Goal: Transaction & Acquisition: Purchase product/service

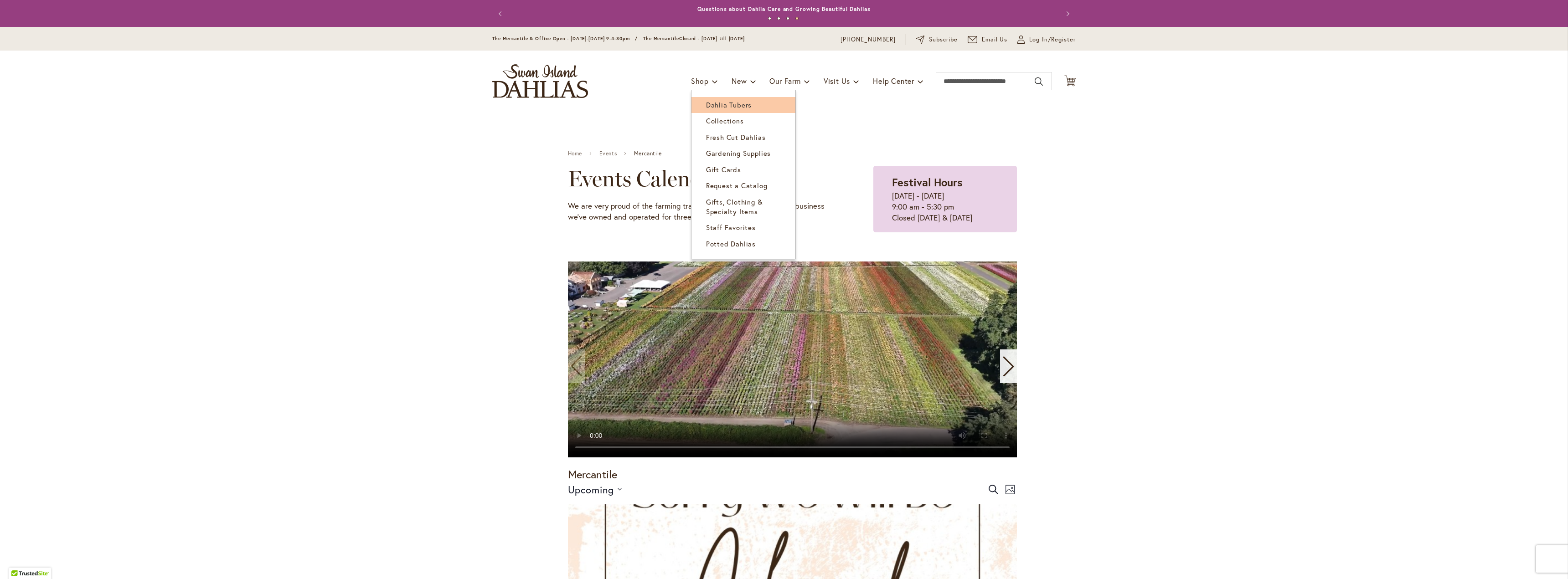
click at [711, 101] on span "Dahlia Tubers" at bounding box center [729, 104] width 45 height 9
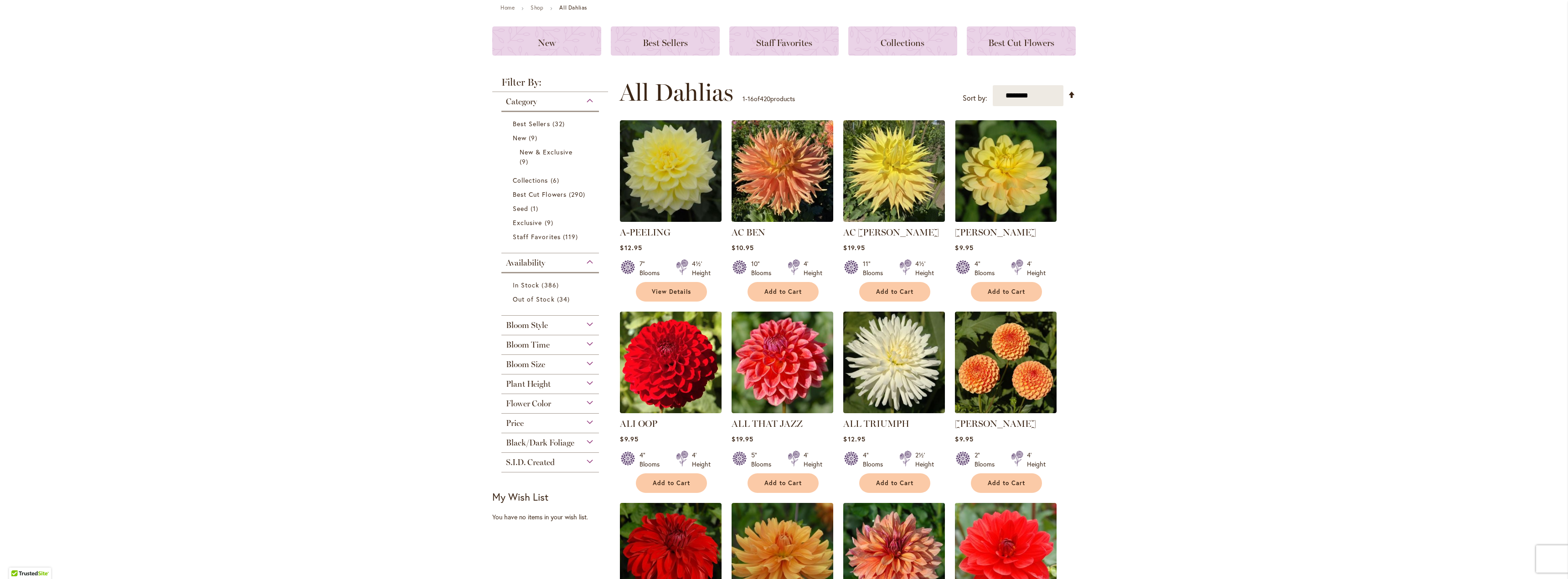
scroll to position [137, 0]
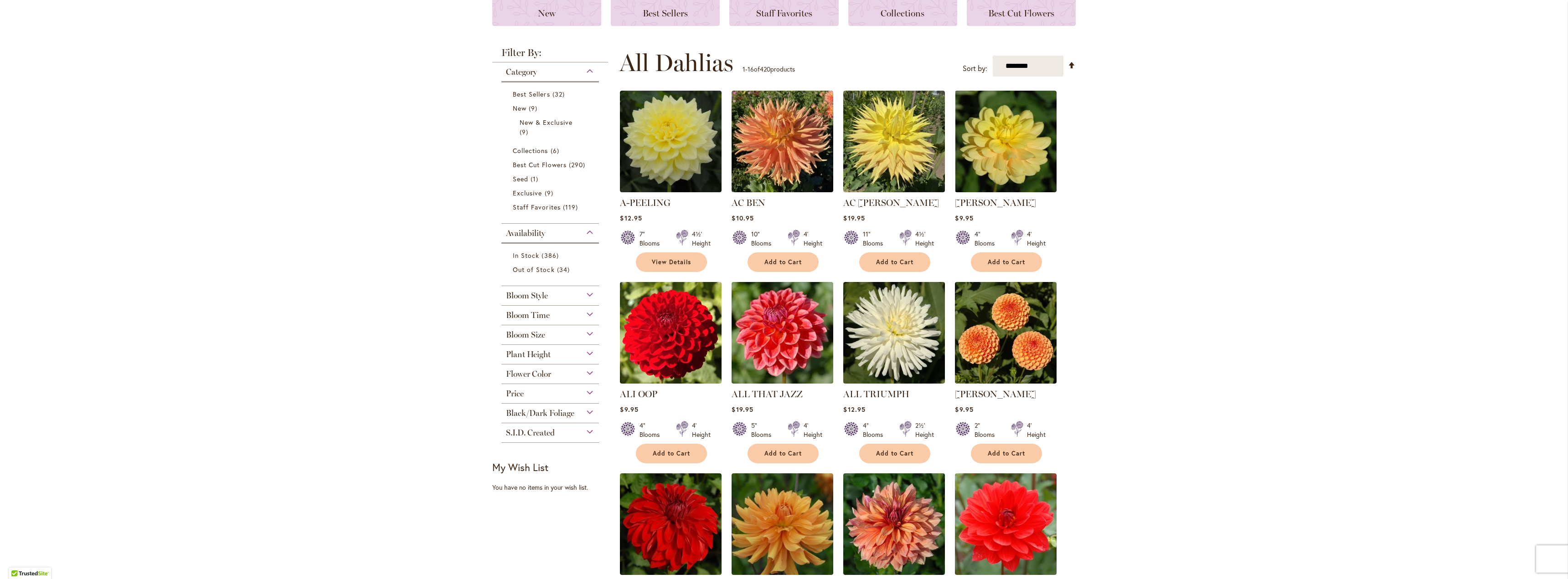
click at [565, 338] on div "Bloom Size" at bounding box center [550, 332] width 98 height 15
click at [557, 361] on link "(AA) Over 10" Blooms 38 items" at bounding box center [551, 362] width 77 height 19
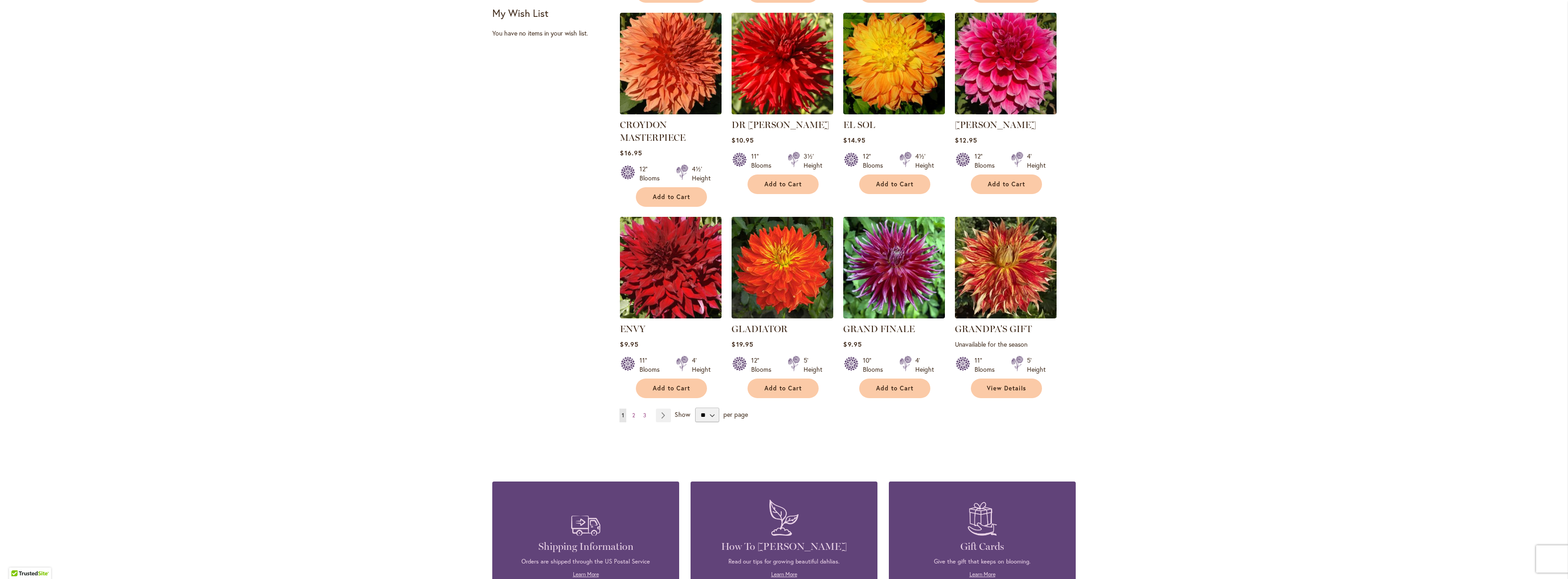
scroll to position [593, 0]
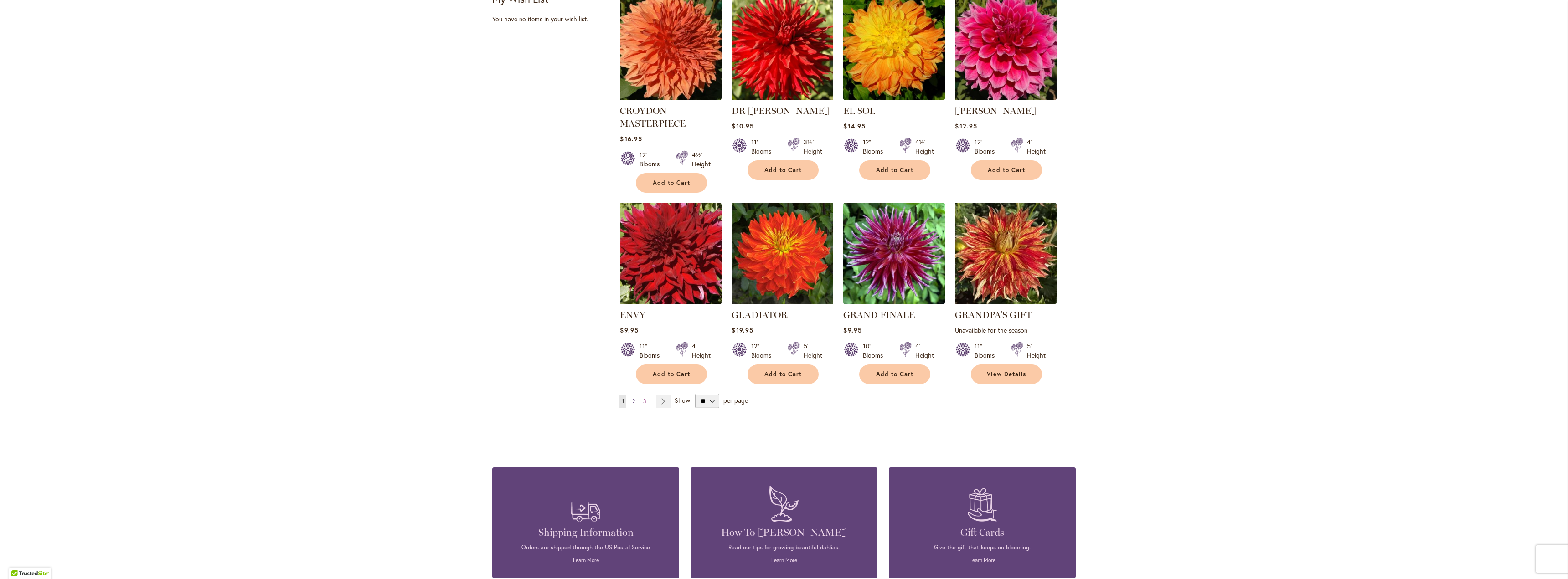
click at [632, 398] on span "2" at bounding box center [633, 401] width 2 height 6
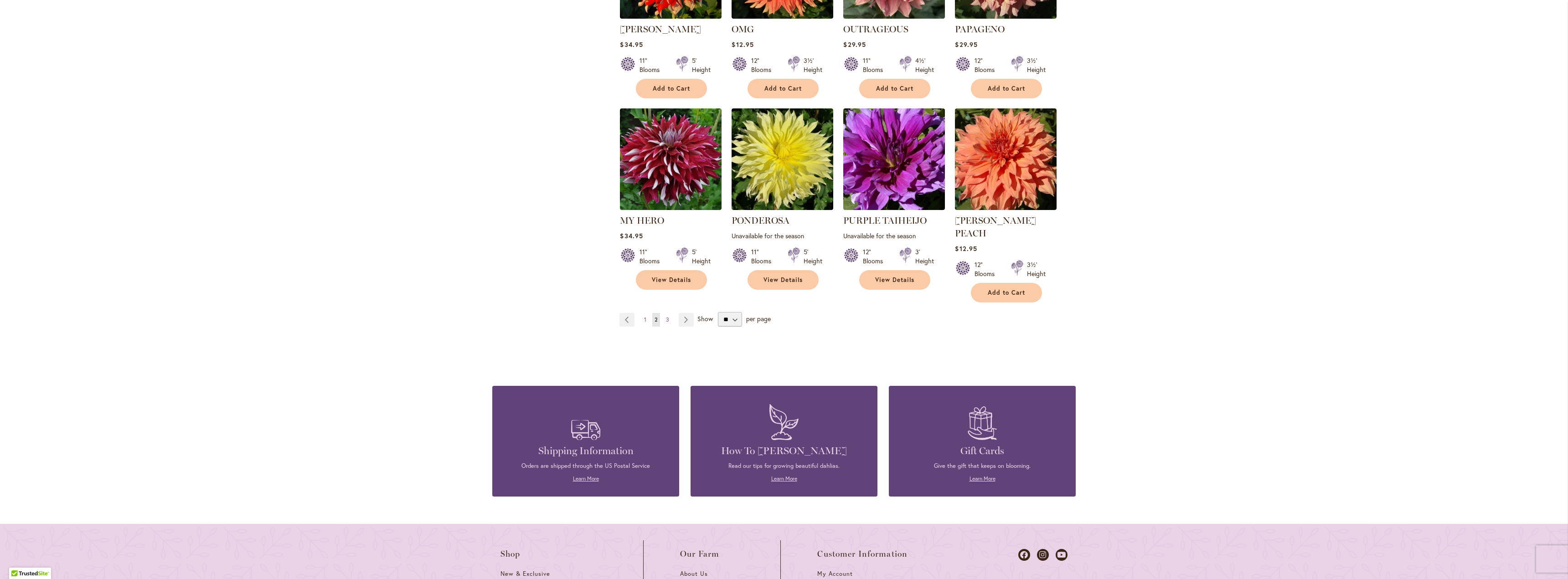
scroll to position [683, 0]
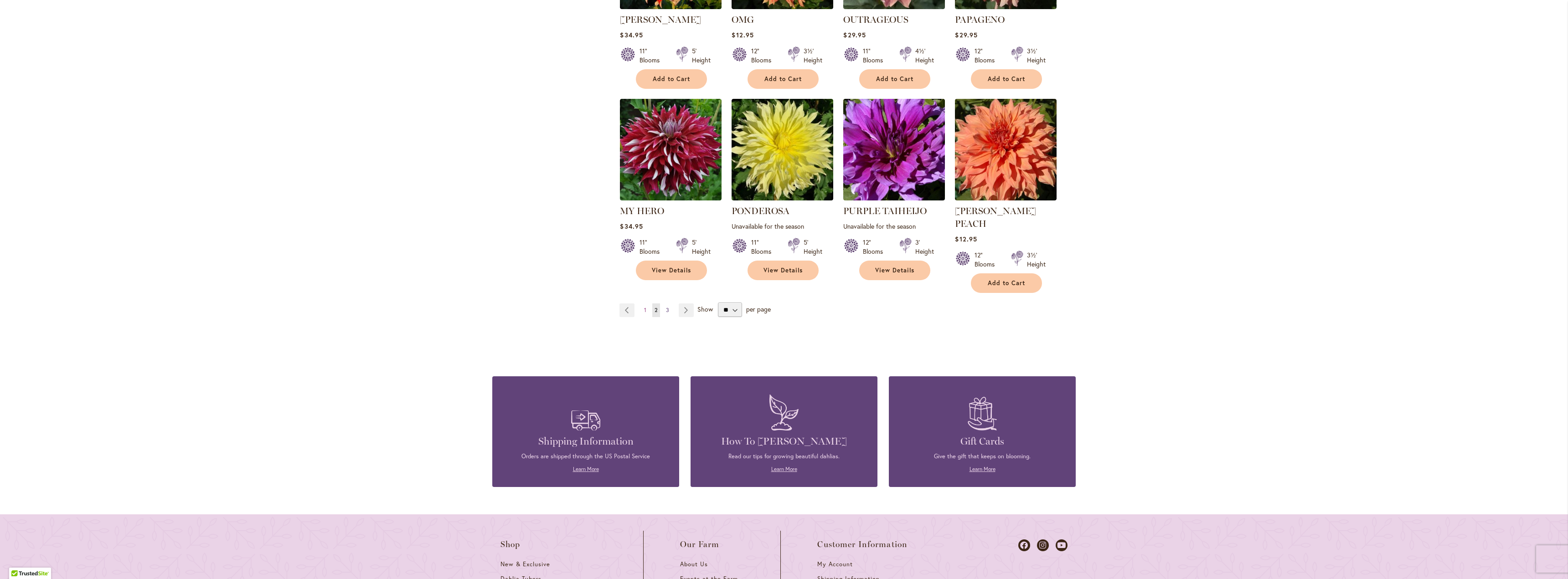
click at [667, 303] on link "Page 3" at bounding box center [668, 310] width 8 height 14
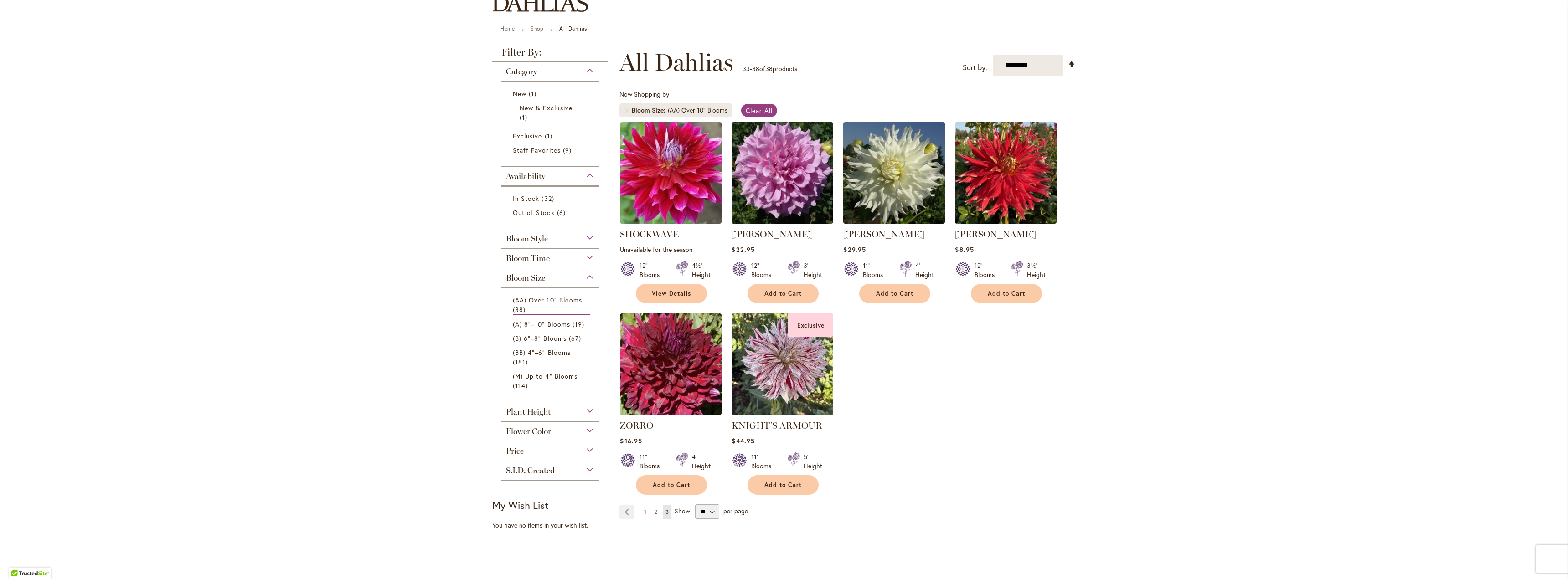
scroll to position [137, 0]
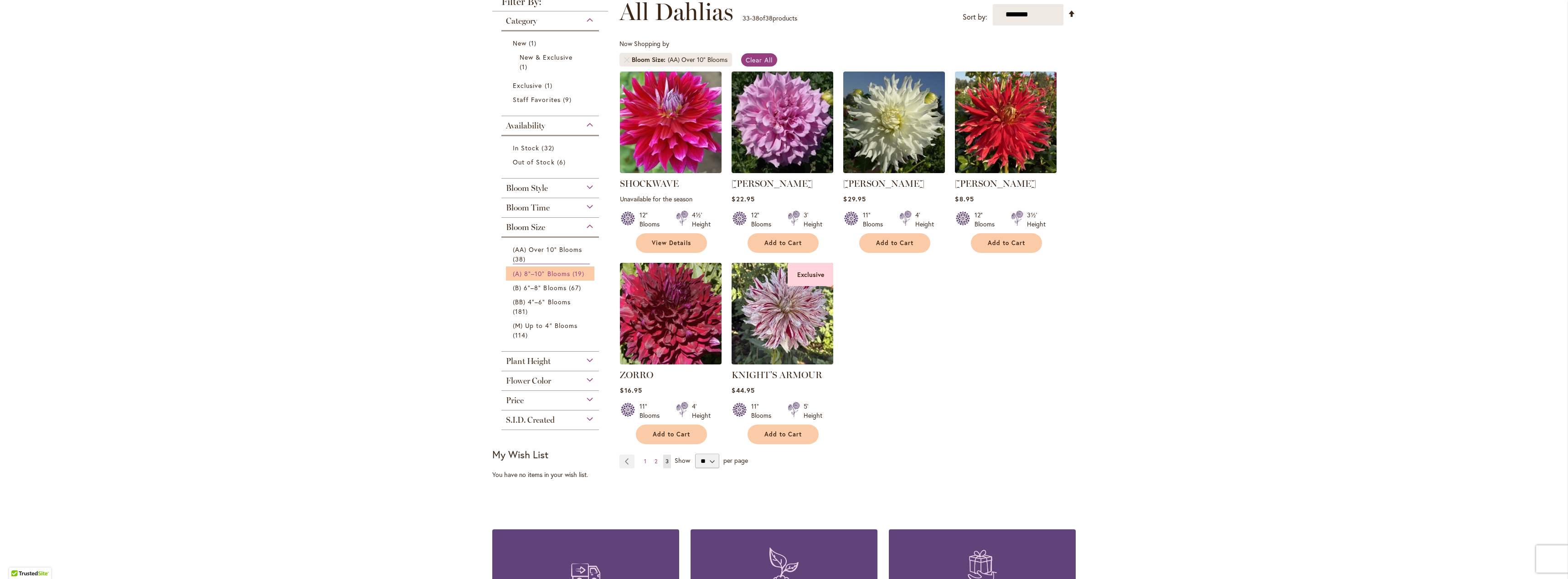
click at [539, 273] on span "(A) 8"–10" Blooms" at bounding box center [541, 273] width 57 height 9
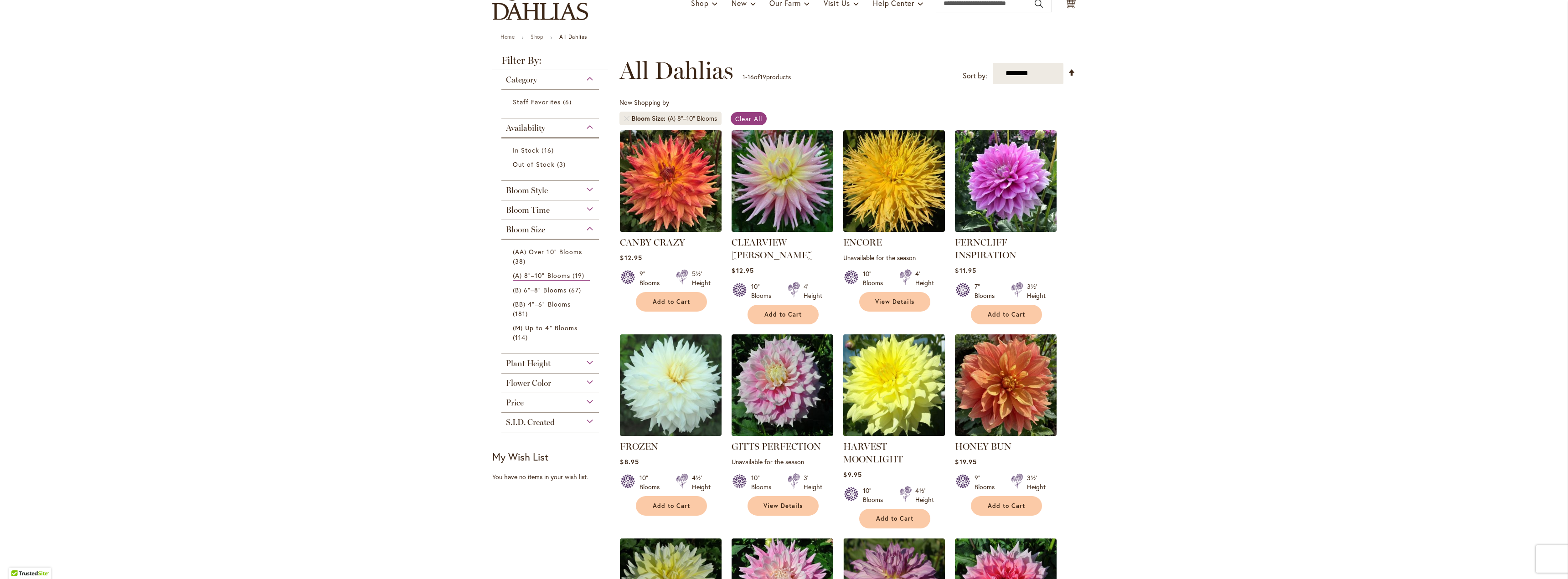
scroll to position [45, 0]
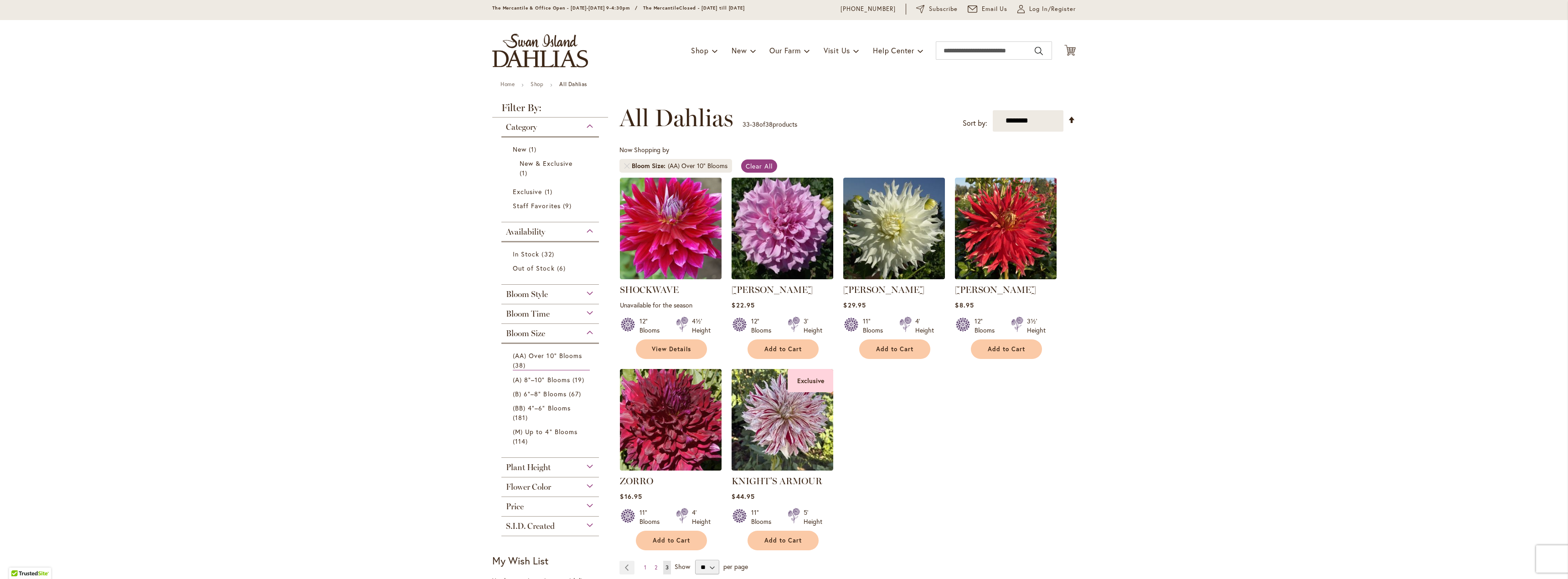
scroll to position [182, 0]
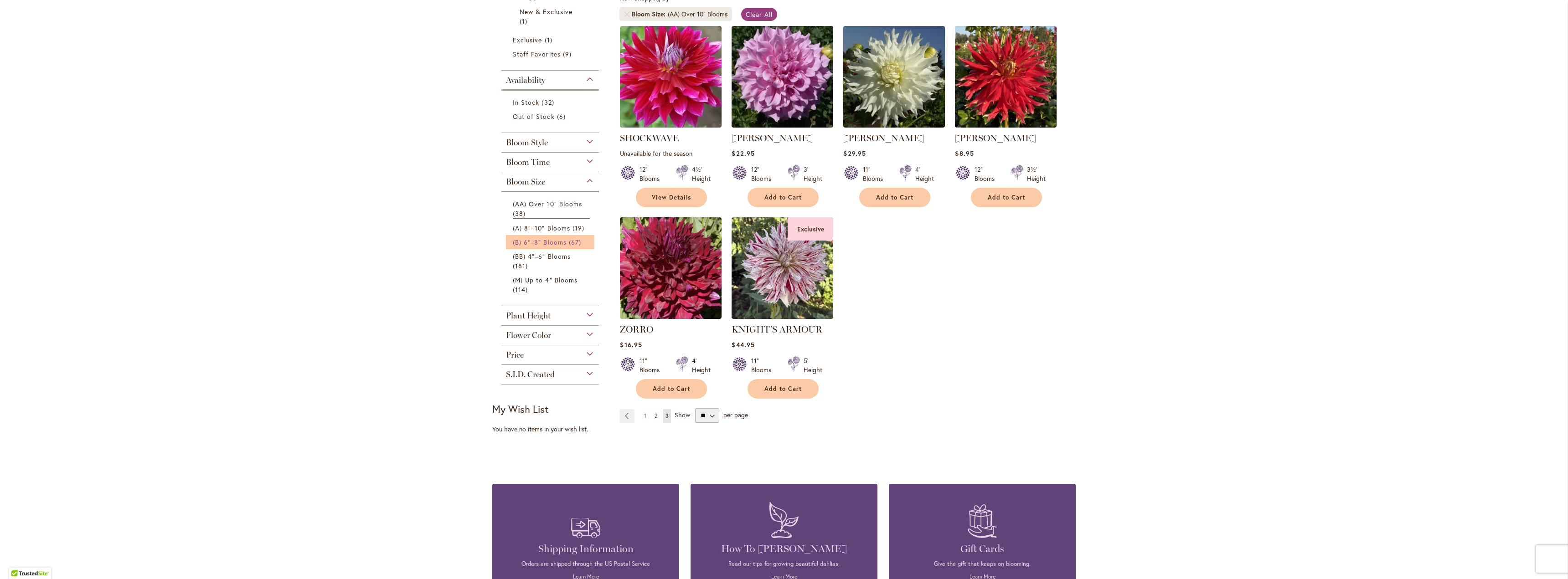
click at [559, 241] on span "(B) 6"–8" Blooms" at bounding box center [539, 242] width 54 height 9
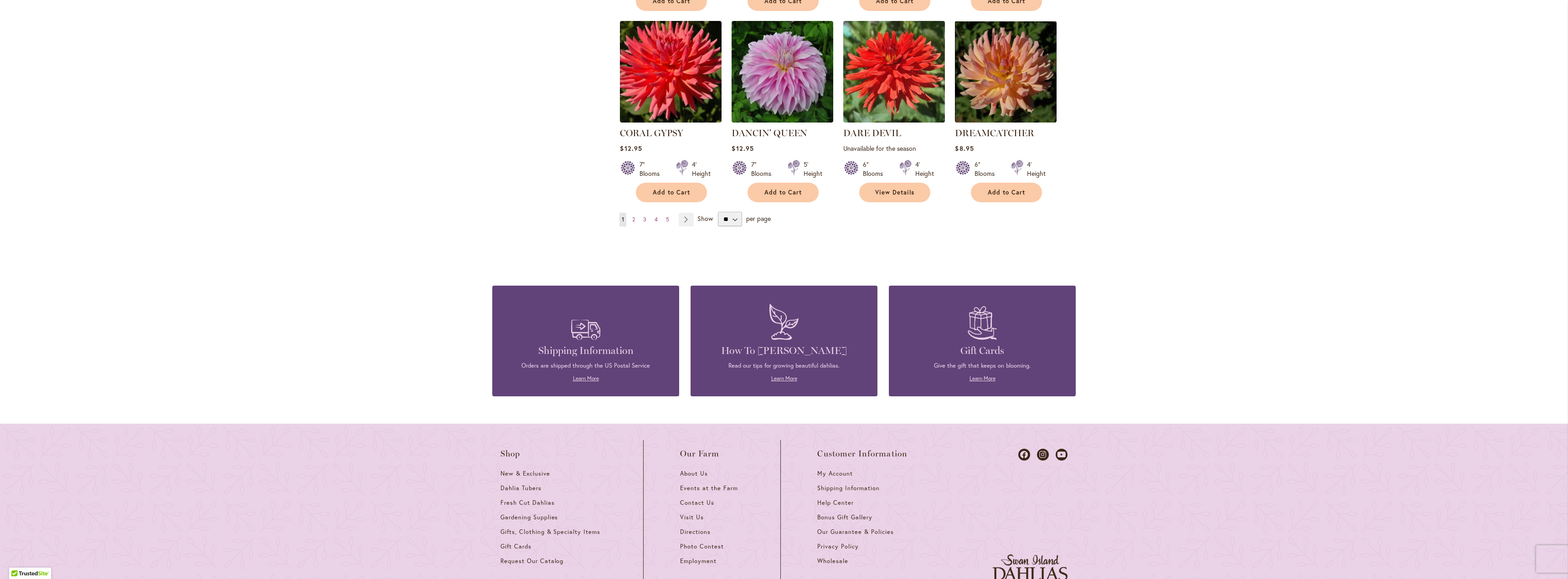
scroll to position [775, 0]
click at [632, 216] on span "2" at bounding box center [633, 219] width 2 height 6
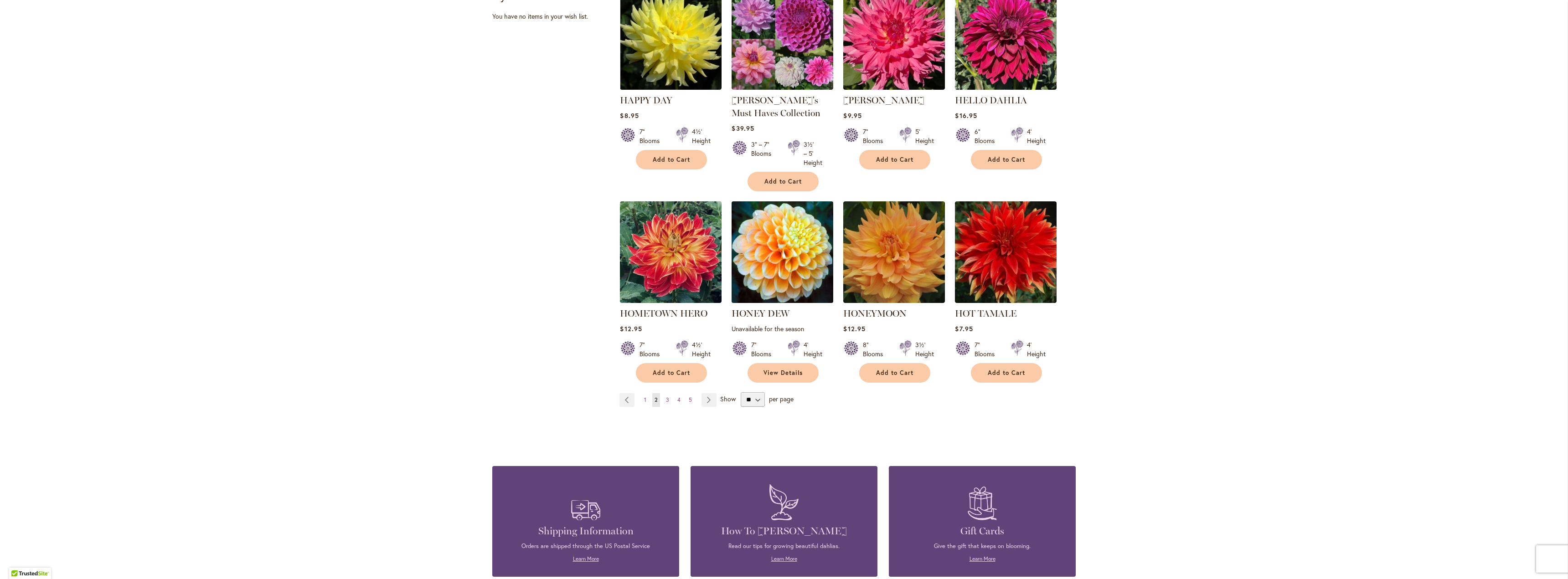
scroll to position [638, 0]
click at [666, 396] on span "3" at bounding box center [667, 399] width 3 height 6
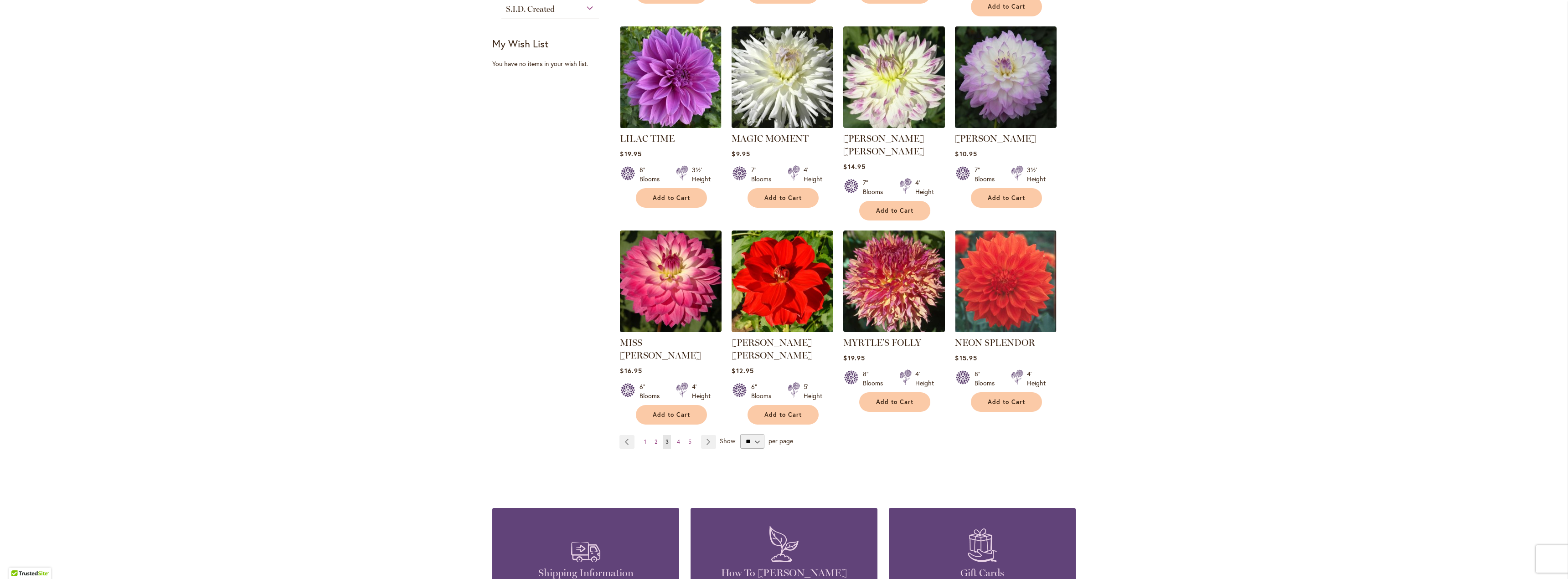
scroll to position [593, 0]
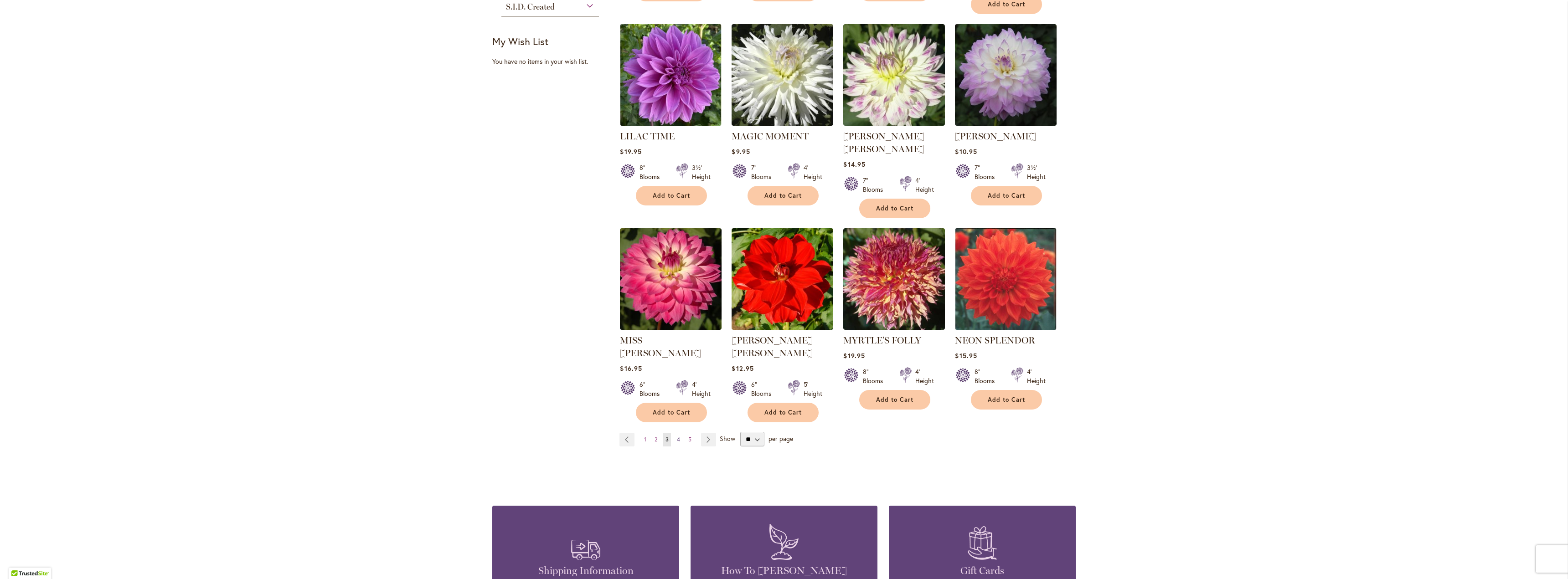
click at [677, 436] on span "4" at bounding box center [678, 439] width 3 height 6
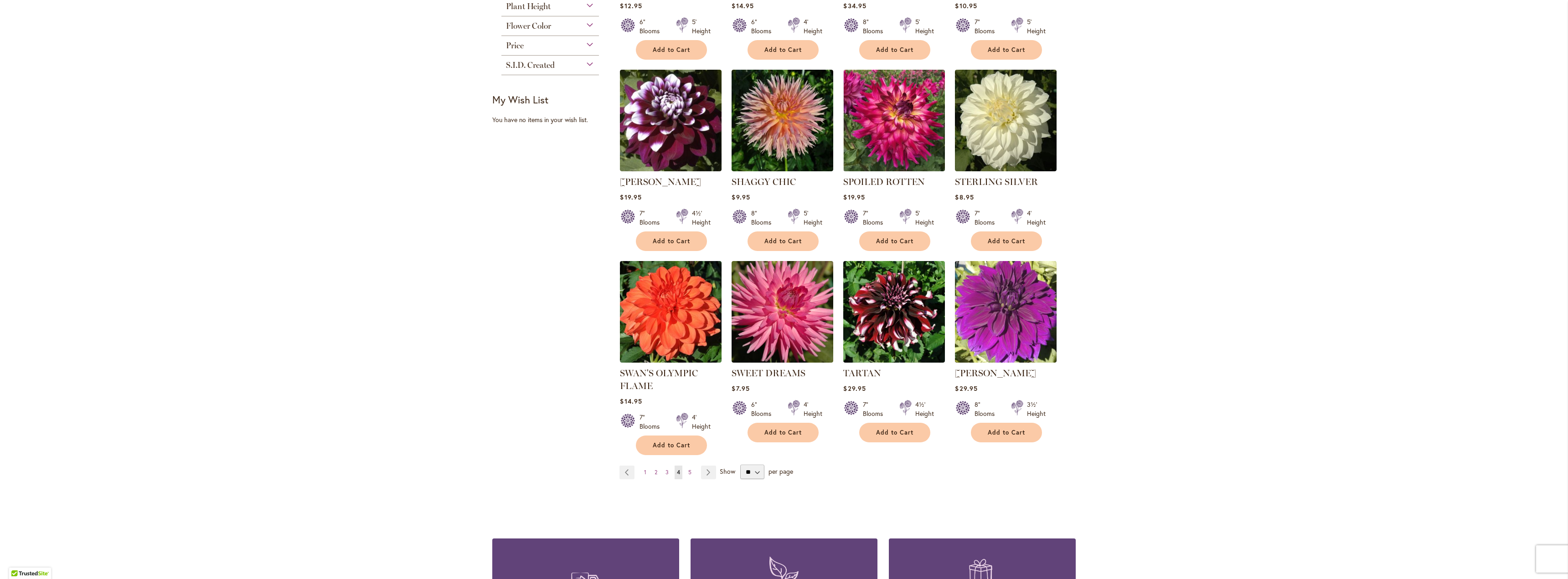
scroll to position [593, 0]
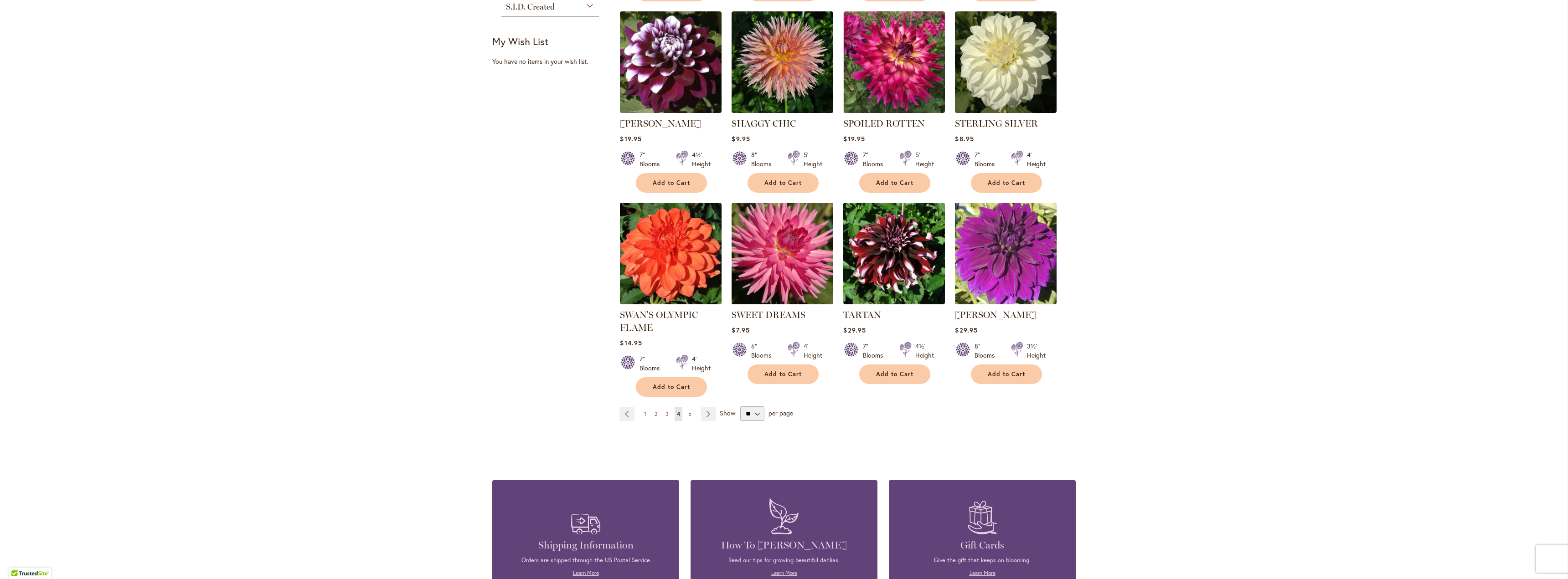
click at [688, 411] on span "5" at bounding box center [690, 414] width 3 height 6
